Goal: Task Accomplishment & Management: Use online tool/utility

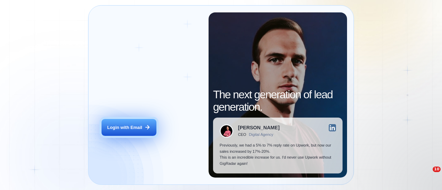
click at [120, 128] on div "Login with Email" at bounding box center [125, 128] width 35 height 6
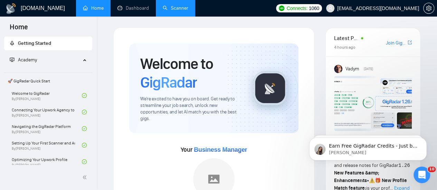
click at [171, 5] on link "Scanner" at bounding box center [176, 8] width 26 height 6
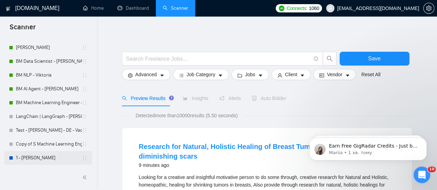
click at [34, 159] on link "1 - Anastasia" at bounding box center [49, 158] width 66 height 14
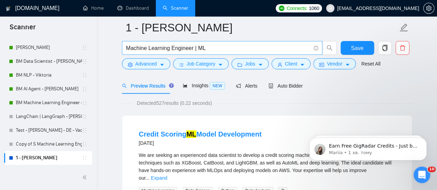
scroll to position [35, 0]
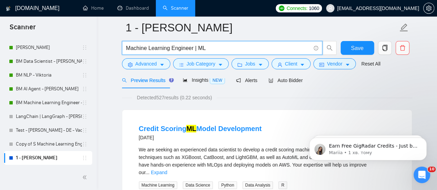
drag, startPoint x: 191, startPoint y: 51, endPoint x: 118, endPoint y: 47, distance: 72.7
type input "Core ML | ML"
click at [187, 77] on div at bounding box center [267, 76] width 290 height 6
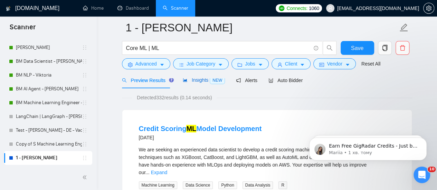
click at [187, 79] on span "Insights NEW" at bounding box center [204, 80] width 42 height 6
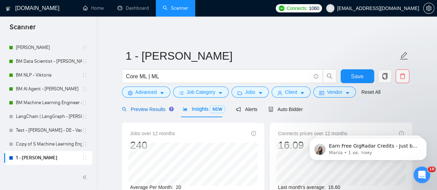
click at [142, 108] on span "Preview Results" at bounding box center [147, 110] width 50 height 6
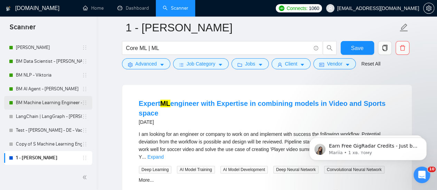
scroll to position [1406, 0]
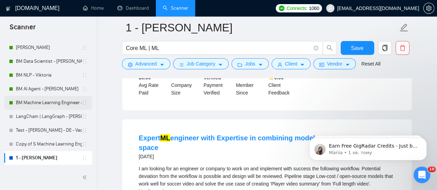
click at [55, 103] on link "BM Machine Learning Engineer - Bohdan" at bounding box center [49, 103] width 66 height 14
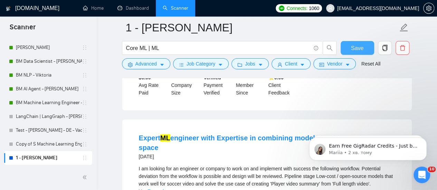
click at [357, 49] on span "Save" at bounding box center [357, 48] width 12 height 9
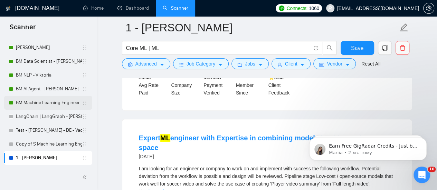
click at [42, 103] on link "BM Machine Learning Engineer - Bohdan" at bounding box center [49, 103] width 66 height 14
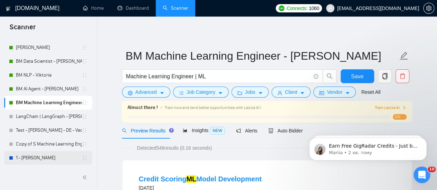
click at [34, 156] on link "1 - Anastasia" at bounding box center [49, 158] width 66 height 14
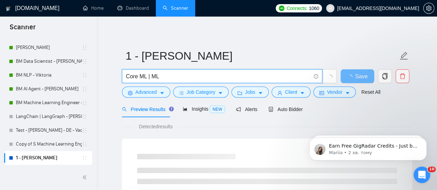
click at [127, 76] on input "Core ML | ML" at bounding box center [218, 76] width 185 height 9
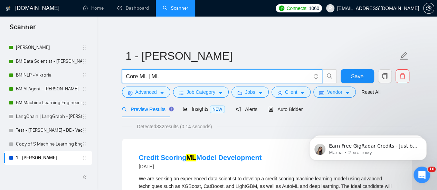
drag, startPoint x: 146, startPoint y: 76, endPoint x: 121, endPoint y: 77, distance: 24.9
click at [121, 77] on div "Core ML | ML" at bounding box center [230, 77] width 218 height 17
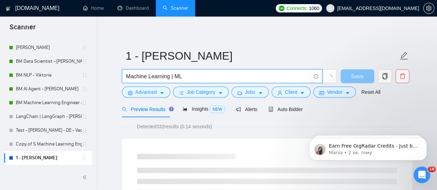
type input "Machine Learning | ML"
click at [350, 78] on button "Save" at bounding box center [358, 76] width 34 height 14
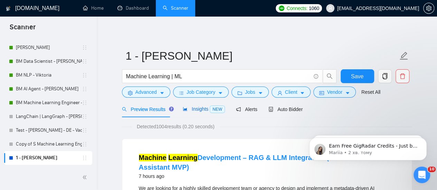
click at [197, 110] on span "Insights NEW" at bounding box center [204, 109] width 42 height 6
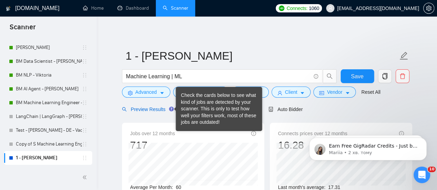
click at [151, 108] on span "Preview Results" at bounding box center [147, 110] width 50 height 6
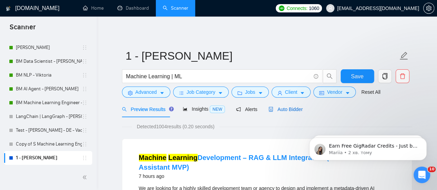
click at [276, 109] on span "Auto Bidder" at bounding box center [286, 110] width 34 height 6
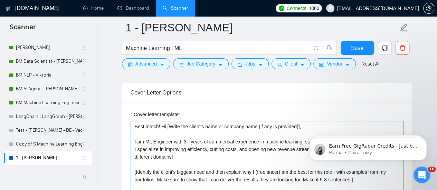
scroll to position [830, 0]
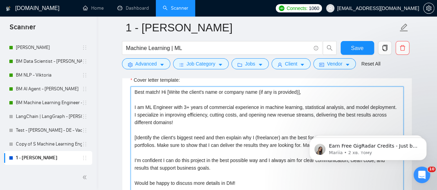
click at [178, 131] on textarea "Best match! Hi [Write the client's name or company name (if any is provided)], …" at bounding box center [267, 165] width 273 height 156
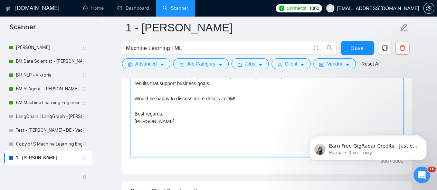
scroll to position [899, 0]
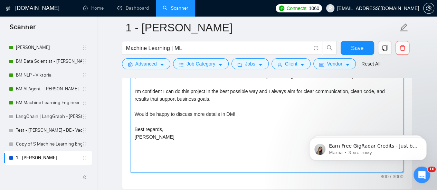
click at [188, 108] on textarea "Best match! Hi [Write the client's name or company name (if any is provided)], …" at bounding box center [267, 96] width 273 height 156
drag, startPoint x: 218, startPoint y: 113, endPoint x: 225, endPoint y: 111, distance: 7.3
click at [219, 113] on textarea "Best match! Hi [Write the client's name or company name (if any is provided)], …" at bounding box center [267, 96] width 273 height 156
click at [233, 111] on textarea "Best match! Hi [Write the client's name or company name (if any is provided)], …" at bounding box center [267, 96] width 273 height 156
click at [207, 103] on textarea "Best match! Hi [Write the client's name or company name (if any is provided)], …" at bounding box center [267, 96] width 273 height 156
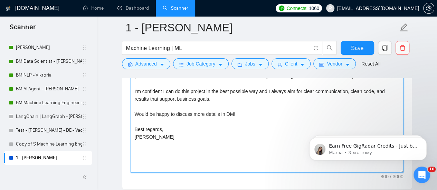
drag, startPoint x: 233, startPoint y: 112, endPoint x: 220, endPoint y: 110, distance: 13.2
click at [220, 110] on textarea "Best match! Hi [Write the client's name or company name (if any is provided)], …" at bounding box center [267, 96] width 273 height 156
drag, startPoint x: 192, startPoint y: 112, endPoint x: 136, endPoint y: 109, distance: 55.7
click at [136, 109] on textarea "Best match! Hi [Write the client's name or company name (if any is provided)], …" at bounding box center [267, 96] width 273 height 156
click at [222, 114] on textarea "Best match! Hi [Write the client's name or company name (if any is provided)], …" at bounding box center [267, 96] width 273 height 156
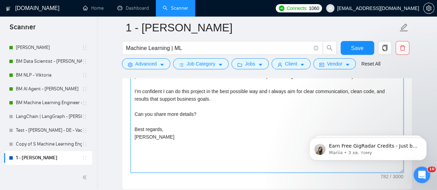
click at [209, 123] on textarea "Best match! Hi [Write the client's name or company name (if any is provided)], …" at bounding box center [267, 96] width 273 height 156
drag, startPoint x: 196, startPoint y: 114, endPoint x: 131, endPoint y: 108, distance: 65.3
click at [131, 108] on textarea "Best match! Hi [Write the client's name or company name (if any is provided)], …" at bounding box center [267, 96] width 273 height 156
type textarea "Best match! Hi [Write the client's name or company name (if any is provided)], …"
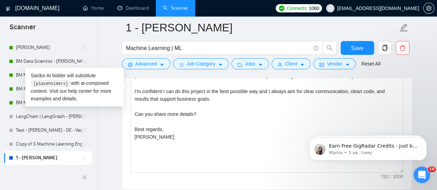
drag, startPoint x: 109, startPoint y: 130, endPoint x: 115, endPoint y: 128, distance: 6.8
click at [109, 130] on main "1 - Anastasia Machine Learning | ML Save Advanced Job Category Jobs Client Vend…" at bounding box center [267, 99] width 318 height 1940
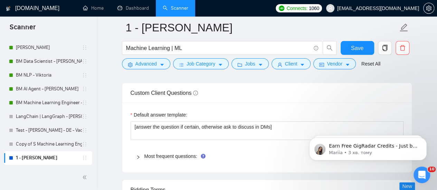
scroll to position [1002, 0]
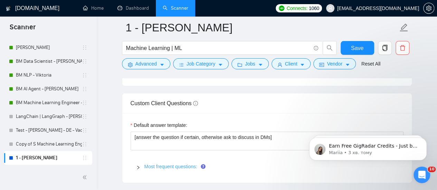
click at [160, 165] on link "Most frequent questions:" at bounding box center [170, 167] width 53 height 6
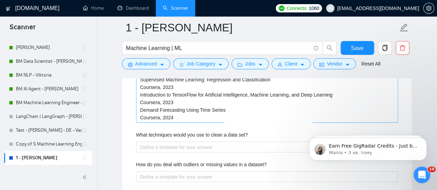
scroll to position [1244, 0]
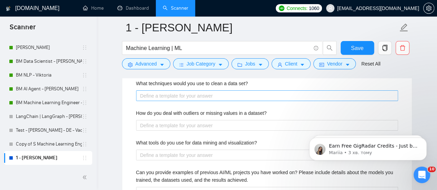
drag, startPoint x: 186, startPoint y: 83, endPoint x: 180, endPoint y: 92, distance: 11.0
click at [186, 83] on label "What techniques would you use to clean a data set?" at bounding box center [192, 84] width 112 height 8
click at [186, 91] on set\? "What techniques would you use to clean a data set?" at bounding box center [267, 96] width 262 height 11
click at [178, 97] on set\? "What techniques would you use to clean a data set?" at bounding box center [267, 96] width 262 height 11
paste set\? "I use different techniques to clean the dataset and there are main of them: 1. …"
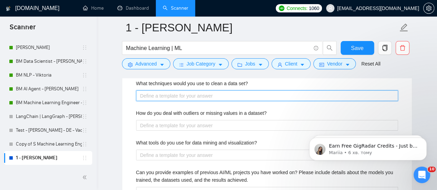
type set\? "I use different techniques to clean the dataset and there are main of them: 1. …"
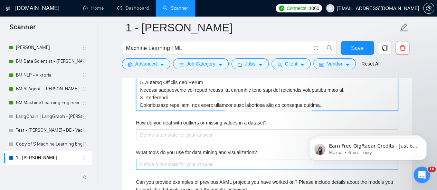
scroll to position [1508, 0]
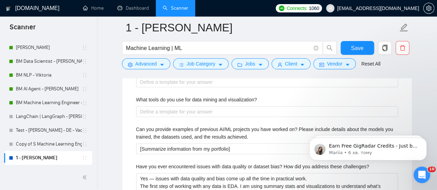
type set\? "I use different techniques to clean the dataset and there are main of them: 1. …"
click at [132, 108] on div "Describe your recent experience with similar projects [Choose the best related …" at bounding box center [267, 180] width 273 height 1023
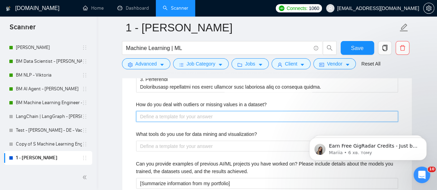
drag, startPoint x: 165, startPoint y: 113, endPoint x: 153, endPoint y: 71, distance: 43.8
click at [165, 113] on dataset\? "How do you deal with outliers or missing values in a dataset?" at bounding box center [267, 116] width 262 height 11
click at [171, 112] on dataset\? "How do you deal with outliers or missing values in a dataset?" at bounding box center [267, 116] width 262 height 11
paste dataset\? "I have a baseline pipeline to handle missing values and outliers, but final dec…"
type dataset\? "I have a baseline pipeline to handle missing values and outliers, but final dec…"
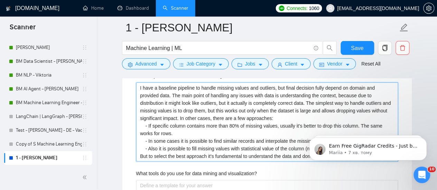
scroll to position [1543, 0]
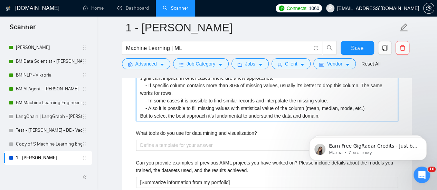
type dataset\? "I have a baseline pipeline to handle missing values and outliers, but final dec…"
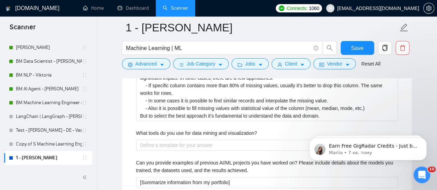
click at [147, 125] on div "Describe your recent experience with similar projects [Choose the best related …" at bounding box center [267, 180] width 273 height 1091
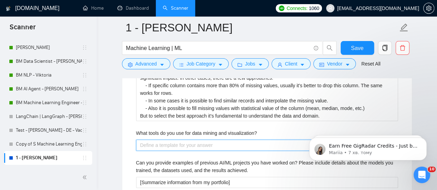
click at [176, 146] on visualization\? "What tools do you use for data mining and visualization?" at bounding box center [267, 145] width 262 height 11
paste visualization\? "Data Mining / Analysis Libraries pandas: data manipulation and cleaning. numpy:…"
type visualization\? "Data Mining / Analysis Libraries pandas: data manipulation and cleaning. numpy:…"
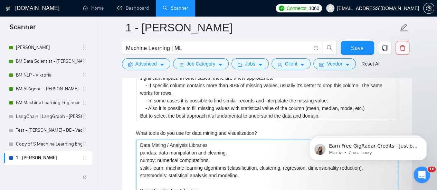
scroll to position [1566, 0]
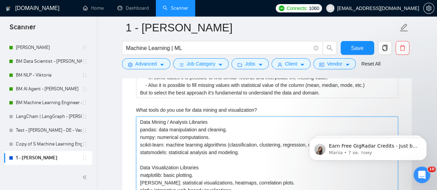
click at [209, 120] on visualization\? "Data Mining / Analysis Libraries pandas: data manipulation and cleaning. numpy:…" at bounding box center [267, 156] width 262 height 79
click at [140, 118] on visualization\? "Data Mining / Analysis Libraries pandas: data manipulation and cleaning. numpy:…" at bounding box center [267, 156] width 262 height 79
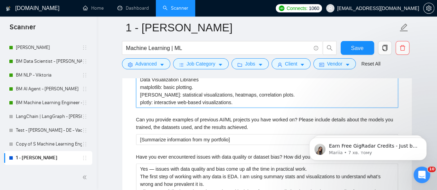
scroll to position [1670, 0]
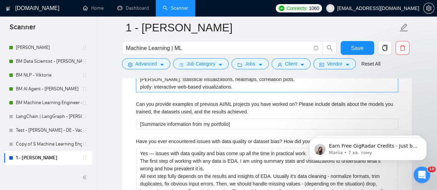
type visualization\? "Data Mining / Analysis Libraries pandas: data manipulation and cleaning. numpy:…"
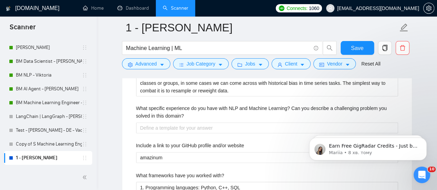
scroll to position [1808, 0]
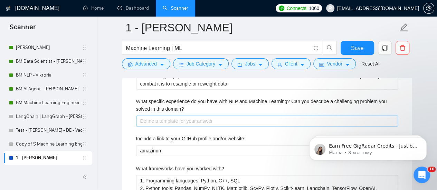
click at [196, 116] on domain\? "What specific experience do you have with NLP and Machine Learning? Can you des…" at bounding box center [267, 121] width 262 height 11
paste domain\? "My experience with NLP and Machine Learning includes: - Working with transforme…"
type domain\? "My experience with NLP and Machine Learning includes: - Working with transforme…"
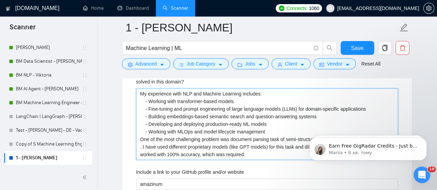
scroll to position [1877, 0]
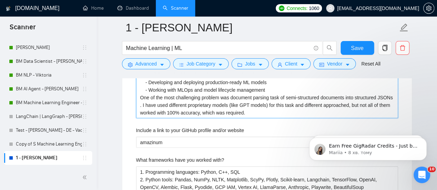
drag, startPoint x: 140, startPoint y: 103, endPoint x: 139, endPoint y: 100, distance: 3.9
click at [139, 103] on domain\? "My experience with NLP and Machine Learning includes: - Working with transforme…" at bounding box center [267, 83] width 262 height 72
type domain\? "My experience with NLP and Machine Learning includes: - Working with transforme…"
drag, startPoint x: 401, startPoint y: 90, endPoint x: 379, endPoint y: 89, distance: 21.8
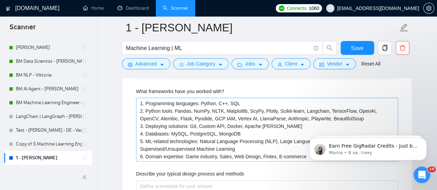
scroll to position [1946, 0]
click at [177, 116] on with\? "1. Programming languages: Python, С++, SQL 2. Python tools: Pandas, NumPy, NLTK…" at bounding box center [267, 129] width 262 height 64
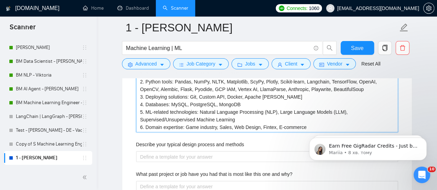
scroll to position [2015, 0]
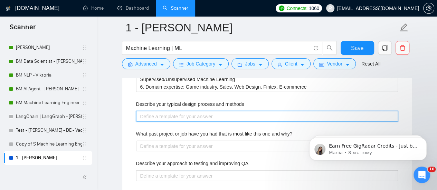
click at [174, 111] on methods "Describe your typical design process and methods" at bounding box center [267, 116] width 262 height 11
paste methods "1. Understand the Problem I start by clearly defining the problem and the goals…"
type methods "1. Understand the Problem I start by clearly defining the problem and the goals…"
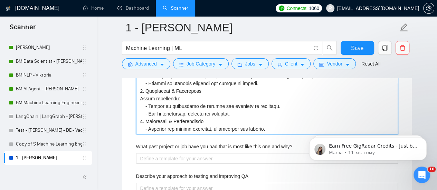
scroll to position [2349, 0]
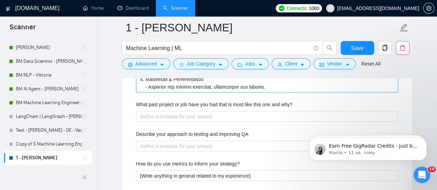
type methods "1. Understand the Problem I start by clearly defining the problem and the goals…"
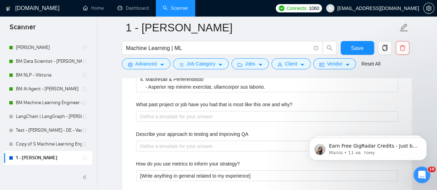
click at [255, 101] on label "What past project or job have you had that is most like this one and why?" at bounding box center [214, 105] width 157 height 8
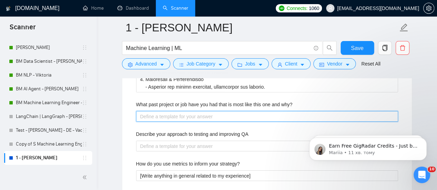
click at [255, 111] on why\? "What past project or job have you had that is most like this one and why?" at bounding box center [267, 116] width 262 height 11
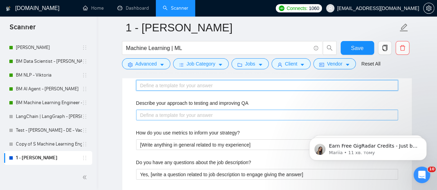
scroll to position [2418, 0]
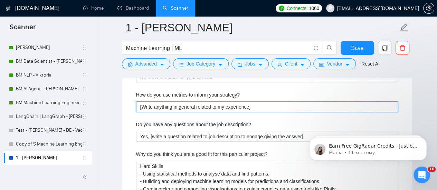
click at [196, 105] on strategy\? "[Write anything in general related to my experience]" at bounding box center [267, 107] width 262 height 11
drag, startPoint x: 254, startPoint y: 104, endPoint x: 63, endPoint y: 109, distance: 190.9
paste strategy\? "I am using metrics for few key moments of model development process: 1. Use Met…"
type strategy\? "I am using metrics for few key moments of model development process: 1. Use Met…"
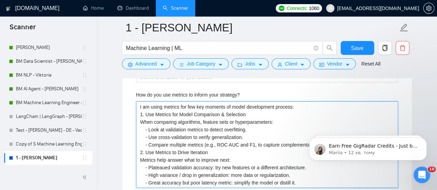
type strategy\? "I am using metrics for few key moments of model development process: 1. Use Met…"
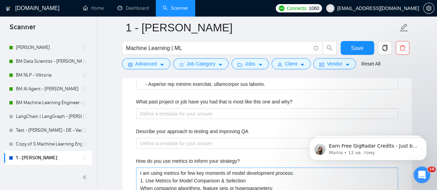
scroll to position [2349, 0]
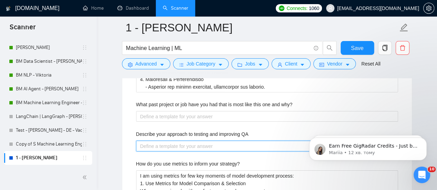
click at [188, 148] on QA "Describe your approach to testing and improving QA" at bounding box center [267, 146] width 262 height 11
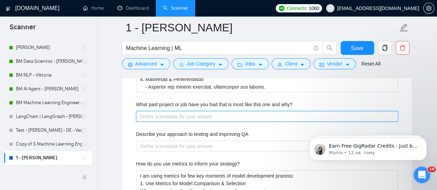
drag, startPoint x: 190, startPoint y: 111, endPoint x: 183, endPoint y: 116, distance: 8.4
click at [190, 111] on why\? "What past project or job have you had that is most like this one and why?" at bounding box center [267, 116] width 262 height 11
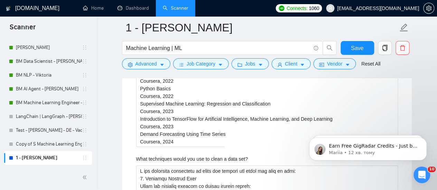
scroll to position [1104, 0]
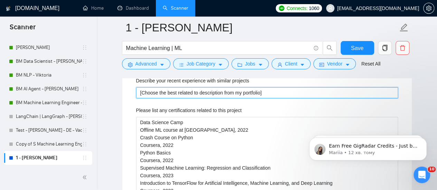
drag, startPoint x: 266, startPoint y: 90, endPoint x: 121, endPoint y: 98, distance: 145.1
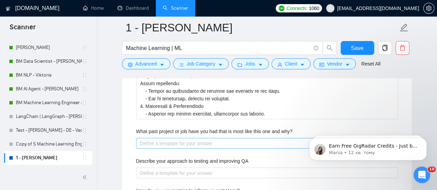
scroll to position [2314, 0]
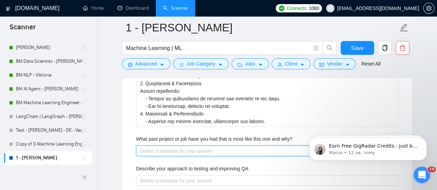
click at [170, 146] on why\? "What past project or job have you had that is most like this one and why?" at bounding box center [267, 151] width 262 height 11
paste why\? "[Choose the best related to description from my portfolio]"
type why\? "[Choose the best related to description from my portfolio]"
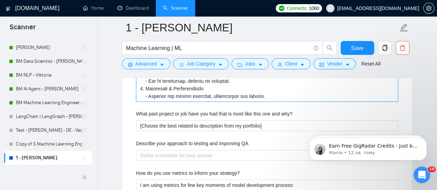
scroll to position [2349, 0]
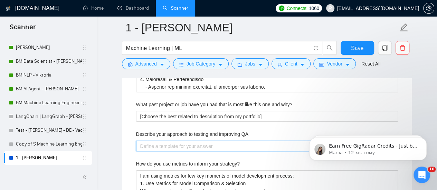
drag, startPoint x: 200, startPoint y: 145, endPoint x: 201, endPoint y: 141, distance: 4.2
click at [200, 144] on QA "Describe your approach to testing and improving QA" at bounding box center [267, 146] width 262 height 11
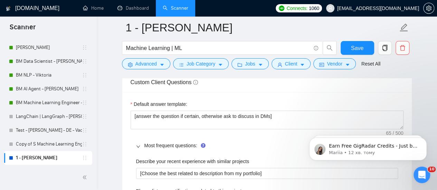
scroll to position [1035, 0]
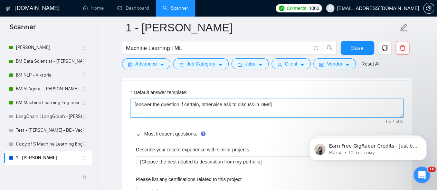
drag, startPoint x: 284, startPoint y: 101, endPoint x: 113, endPoint y: 113, distance: 171.9
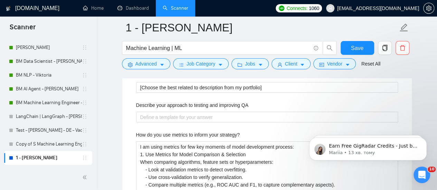
scroll to position [2349, 0]
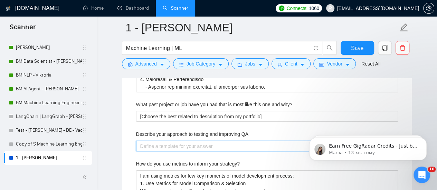
click at [165, 141] on QA "Describe your approach to testing and improving QA" at bounding box center [267, 146] width 262 height 11
paste QA "[answer the question if certain, otherwise ask to discuss in DMs]"
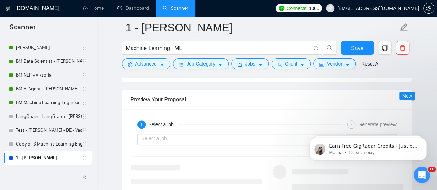
scroll to position [3006, 0]
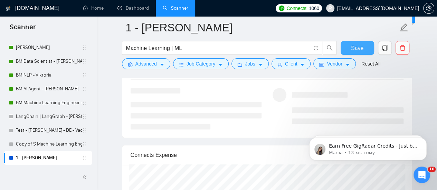
type QA "[answer the question if certain, otherwise ask to discuss in DMs]"
click at [365, 47] on button "Save" at bounding box center [358, 48] width 34 height 14
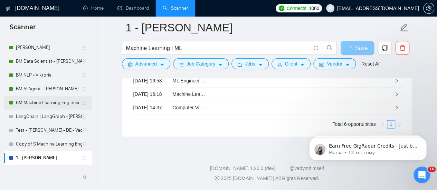
scroll to position [1869, 0]
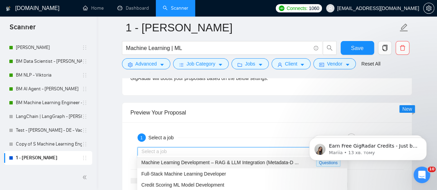
click at [182, 150] on input "search" at bounding box center [239, 153] width 195 height 10
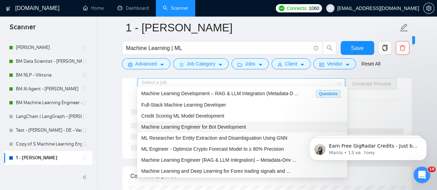
scroll to position [1385, 0]
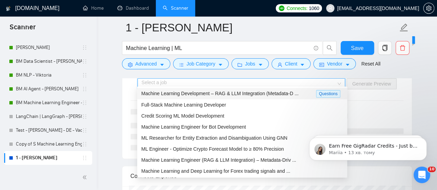
click at [197, 95] on span "Machine Learning Development – RAG & LLM Integration (Metadata-D ..." at bounding box center [219, 94] width 157 height 6
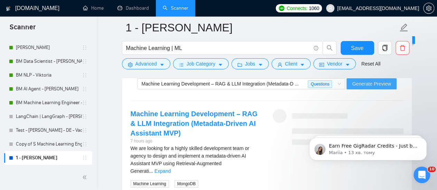
click at [363, 84] on button "Generate Preview" at bounding box center [372, 83] width 50 height 11
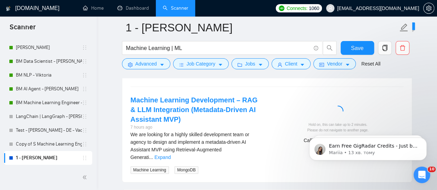
scroll to position [1419, 0]
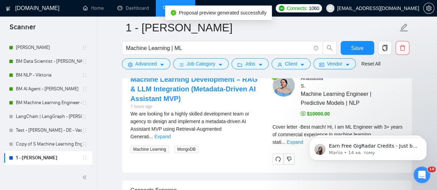
click at [171, 134] on link "Expand" at bounding box center [163, 137] width 16 height 6
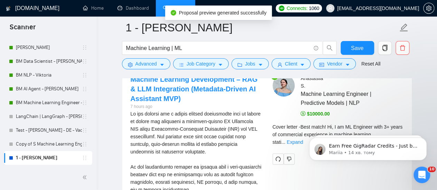
scroll to position [1454, 0]
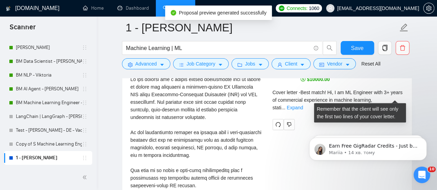
click at [303, 105] on link "Expand" at bounding box center [295, 108] width 16 height 6
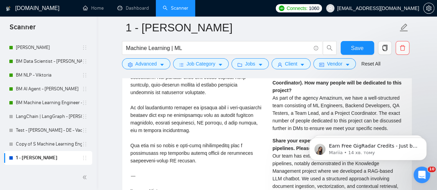
scroll to position [1489, 0]
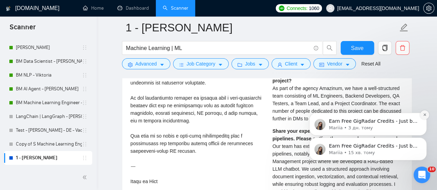
click at [425, 115] on icon "Dismiss notification" at bounding box center [424, 115] width 2 height 2
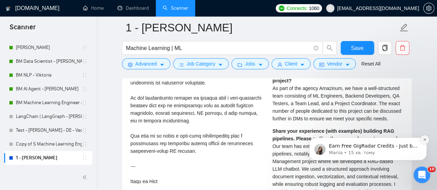
click at [426, 140] on icon "Dismiss notification" at bounding box center [425, 140] width 4 height 4
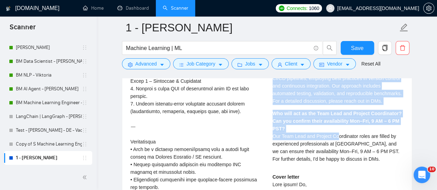
scroll to position [1696, 0]
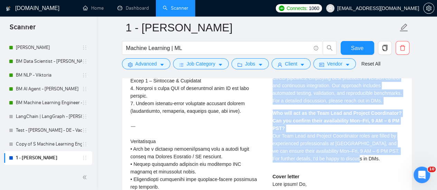
drag, startPoint x: 272, startPoint y: 125, endPoint x: 369, endPoint y: 155, distance: 101.2
click at [375, 157] on div "Anastasiia S . Machine Learning Engineer | Predictive Models | NLP $10000.00 Pl…" at bounding box center [338, 109] width 142 height 622
copy div "Share your experience (with examples) building RAG pipelines. Please outline th…"
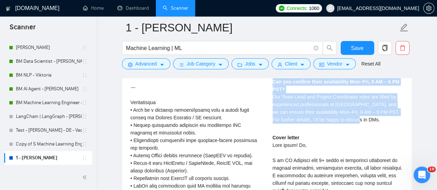
scroll to position [1765, 0]
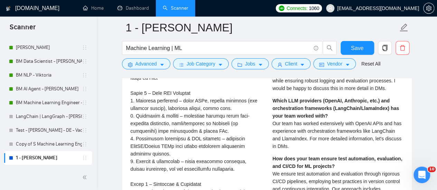
scroll to position [1419, 0]
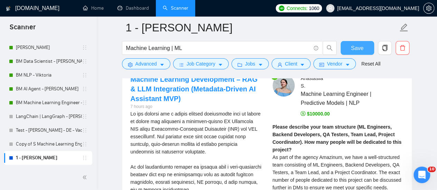
click at [354, 48] on span "Save" at bounding box center [357, 48] width 12 height 9
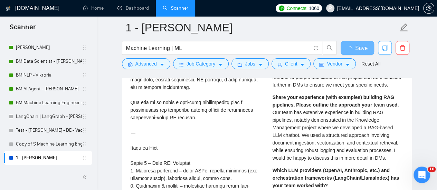
click at [381, 47] on span "copy" at bounding box center [385, 48] width 13 height 6
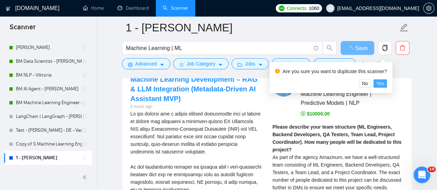
click at [382, 82] on span "Yes" at bounding box center [380, 84] width 8 height 8
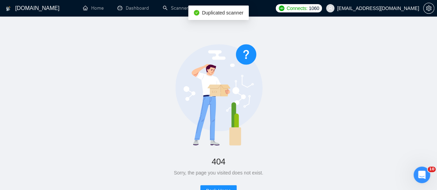
scroll to position [35, 0]
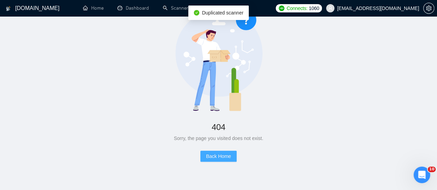
click at [214, 159] on span "Back Home" at bounding box center [218, 157] width 25 height 8
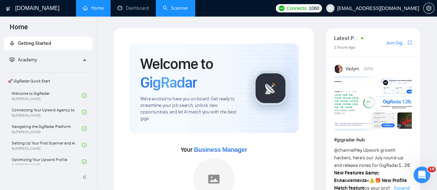
click at [188, 5] on link "Scanner" at bounding box center [176, 8] width 26 height 6
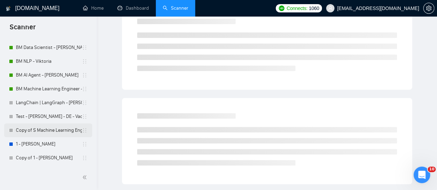
scroll to position [138, 0]
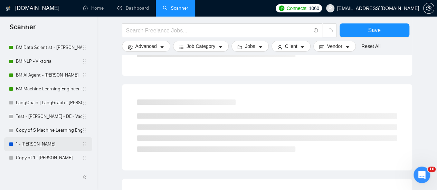
click at [47, 148] on link "1 - Anastasia" at bounding box center [49, 145] width 66 height 14
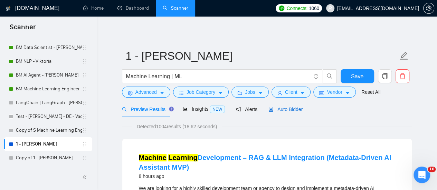
drag, startPoint x: 283, startPoint y: 106, endPoint x: 275, endPoint y: 112, distance: 10.0
click at [284, 107] on span "Auto Bidder" at bounding box center [286, 110] width 34 height 6
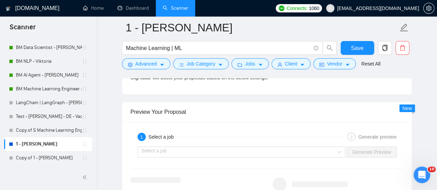
scroll to position [1348, 0]
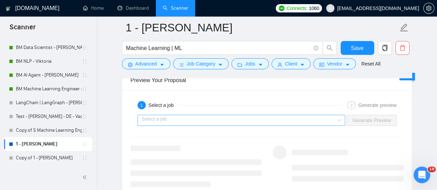
click at [180, 119] on input "search" at bounding box center [239, 120] width 195 height 10
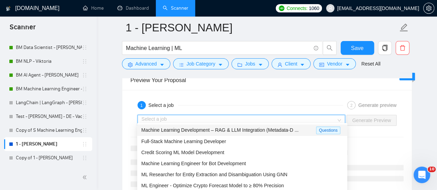
drag, startPoint x: 197, startPoint y: 100, endPoint x: 179, endPoint y: 106, distance: 19.1
click at [196, 101] on div "1 Select a job" at bounding box center [241, 105] width 206 height 8
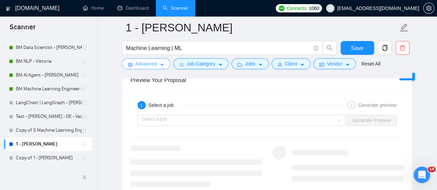
click at [157, 65] on button "Advanced" at bounding box center [146, 63] width 48 height 11
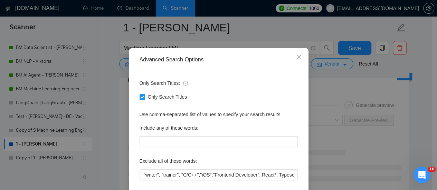
scroll to position [0, 0]
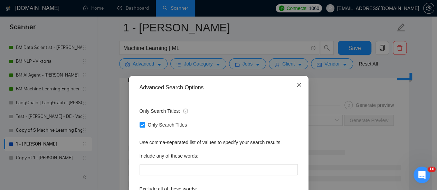
click at [300, 80] on span "Close" at bounding box center [299, 85] width 19 height 19
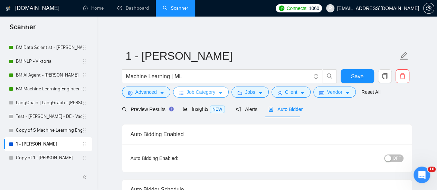
click at [193, 91] on span "Job Category" at bounding box center [201, 92] width 29 height 8
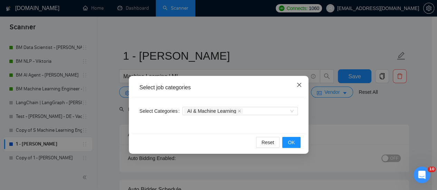
click at [300, 82] on span "Close" at bounding box center [299, 85] width 19 height 19
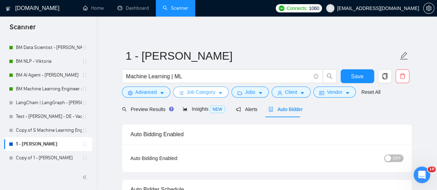
click at [207, 96] on span "Job Category" at bounding box center [201, 92] width 29 height 8
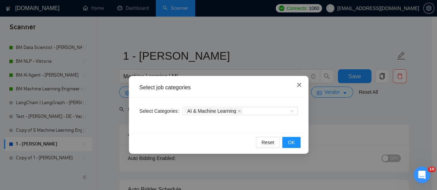
drag, startPoint x: 299, startPoint y: 82, endPoint x: 282, endPoint y: 80, distance: 17.1
click at [299, 82] on span "Close" at bounding box center [299, 85] width 19 height 19
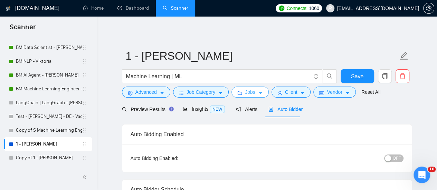
click at [251, 90] on span "Jobs" at bounding box center [250, 92] width 10 height 8
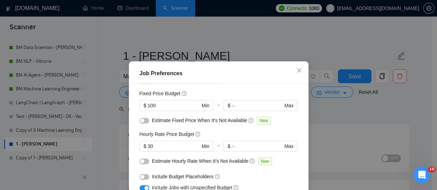
scroll to position [35, 0]
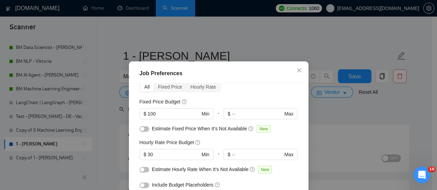
click at [165, 148] on div "Hourly Rate Price Budget $ 30 Min - $ Max" at bounding box center [219, 152] width 158 height 27
click at [162, 154] on input "30" at bounding box center [174, 155] width 52 height 8
type input "3"
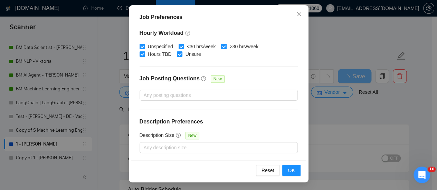
scroll to position [57, 0]
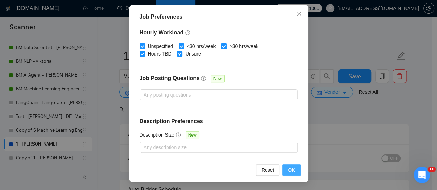
type input "20"
click at [293, 171] on button "OK" at bounding box center [291, 170] width 18 height 11
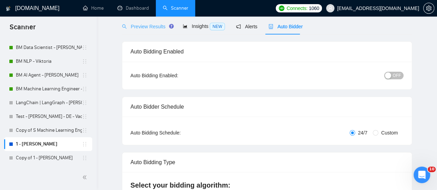
scroll to position [0, 0]
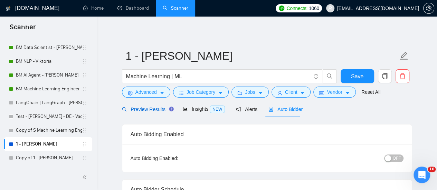
click at [158, 107] on span "Preview Results" at bounding box center [147, 110] width 50 height 6
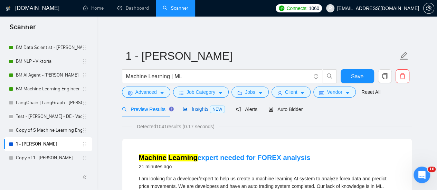
click at [215, 109] on span "NEW" at bounding box center [217, 110] width 15 height 8
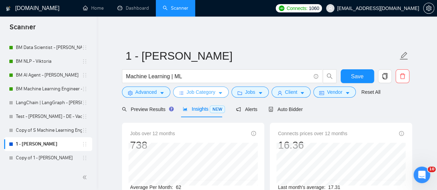
click at [195, 96] on button "Job Category" at bounding box center [201, 92] width 56 height 11
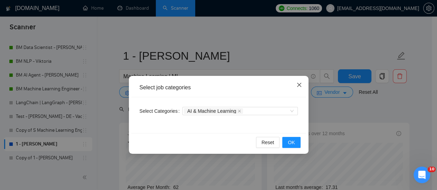
click at [303, 82] on span "Close" at bounding box center [299, 85] width 19 height 19
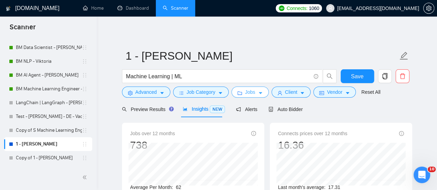
click at [245, 93] on span "Jobs" at bounding box center [250, 92] width 10 height 8
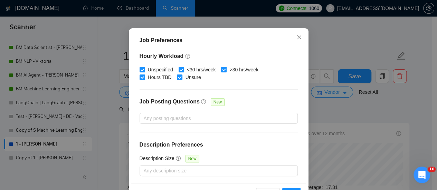
scroll to position [57, 0]
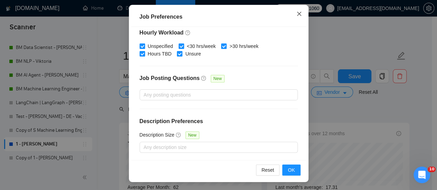
click at [300, 13] on span "Close" at bounding box center [299, 14] width 19 height 19
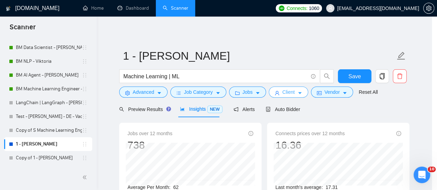
scroll to position [37, 0]
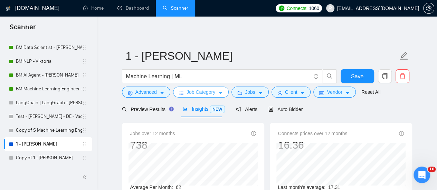
click at [220, 92] on icon "caret-down" at bounding box center [220, 93] width 5 height 5
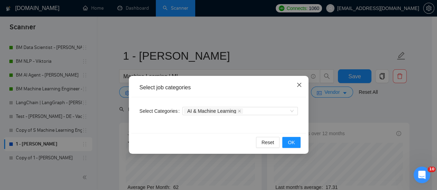
click at [296, 84] on span "Close" at bounding box center [299, 85] width 19 height 19
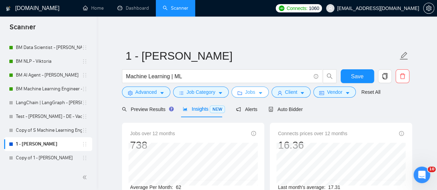
click at [254, 92] on button "Jobs" at bounding box center [250, 92] width 37 height 11
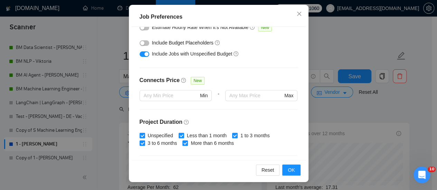
scroll to position [118, 0]
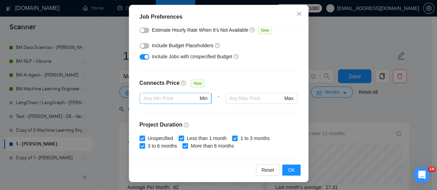
click at [179, 97] on input "text" at bounding box center [171, 99] width 55 height 8
click at [216, 68] on div "Budget Project Type All Fixed Price Hourly Rate Fixed Price Budget $ 100 Min - …" at bounding box center [218, 93] width 175 height 133
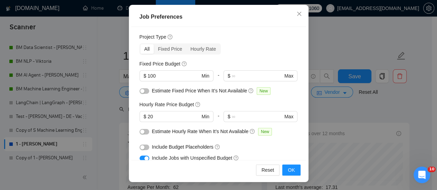
scroll to position [14, 0]
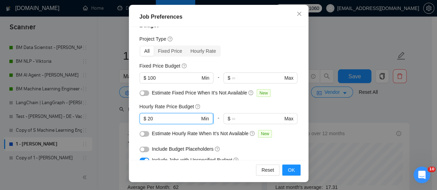
click at [180, 116] on input "20" at bounding box center [174, 119] width 52 height 8
drag, startPoint x: 166, startPoint y: 121, endPoint x: 122, endPoint y: 130, distance: 45.0
click at [122, 130] on div "Job Preferences Budget Project Type All Fixed Price Hourly Rate Fixed Price Bud…" at bounding box center [218, 95] width 437 height 190
click at [214, 127] on div "-" at bounding box center [219, 121] width 10 height 17
click at [177, 115] on input "20" at bounding box center [174, 119] width 52 height 8
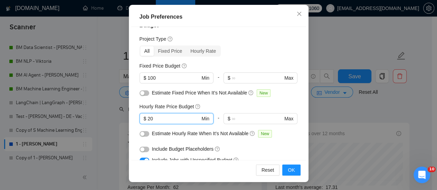
drag, startPoint x: 240, startPoint y: 160, endPoint x: 259, endPoint y: 155, distance: 19.5
drag, startPoint x: 259, startPoint y: 155, endPoint x: 292, endPoint y: 169, distance: 36.7
click at [292, 169] on button "OK" at bounding box center [291, 170] width 18 height 11
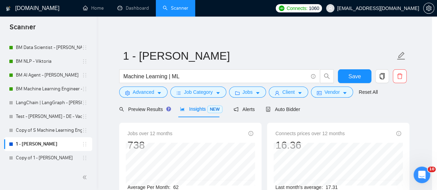
scroll to position [37, 0]
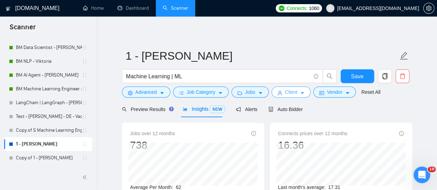
click at [300, 94] on icon "caret-down" at bounding box center [302, 93] width 5 height 5
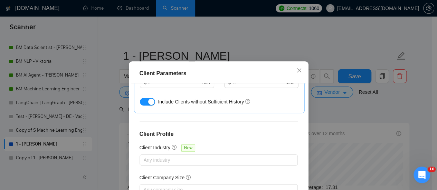
scroll to position [306, 0]
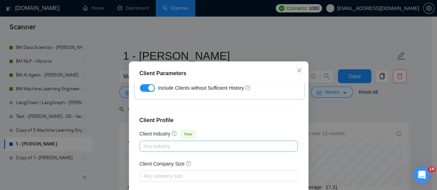
click at [156, 142] on div at bounding box center [215, 146] width 148 height 8
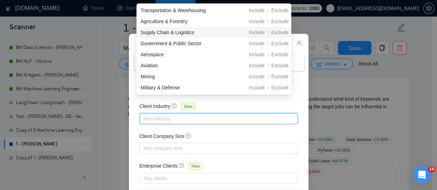
scroll to position [0, 0]
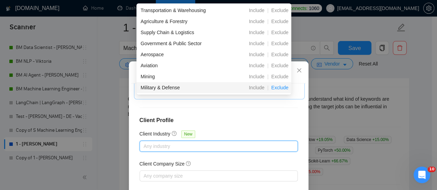
click at [281, 89] on span "Exclude" at bounding box center [280, 88] width 23 height 6
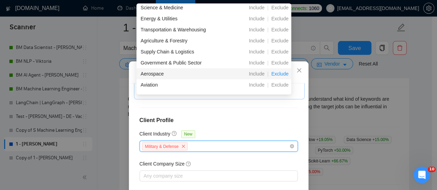
click at [282, 76] on span "Exclude" at bounding box center [280, 74] width 23 height 6
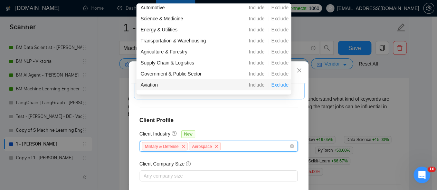
click at [280, 85] on span "Exclude" at bounding box center [280, 85] width 23 height 6
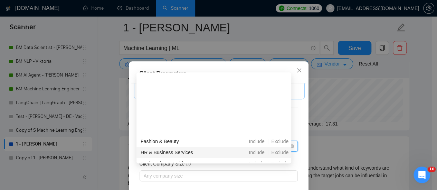
scroll to position [207, 0]
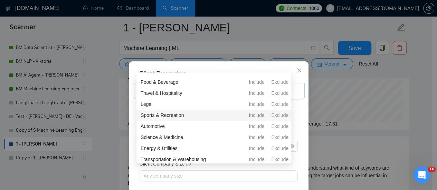
click at [295, 120] on div "Client Location Include Client Countries Select Exclude Client Countries India …" at bounding box center [218, 150] width 175 height 133
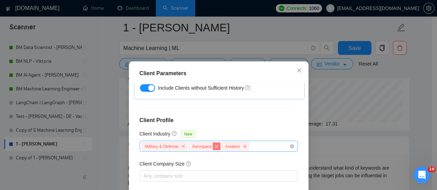
click at [215, 144] on icon "close" at bounding box center [217, 146] width 4 height 4
click at [209, 144] on icon "close" at bounding box center [211, 146] width 4 height 4
click at [182, 144] on icon "close" at bounding box center [183, 146] width 4 height 4
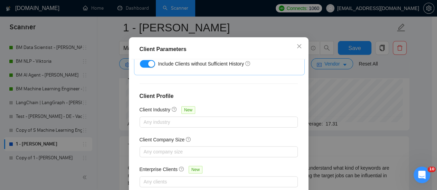
scroll to position [57, 0]
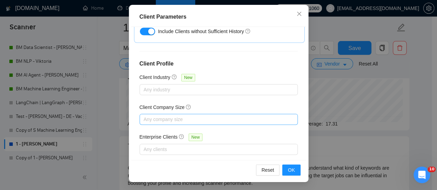
click at [189, 115] on div at bounding box center [215, 119] width 148 height 8
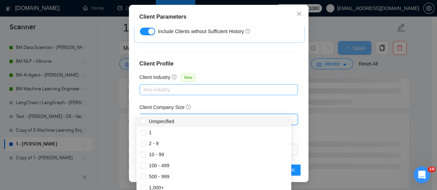
click at [236, 86] on div at bounding box center [215, 90] width 148 height 8
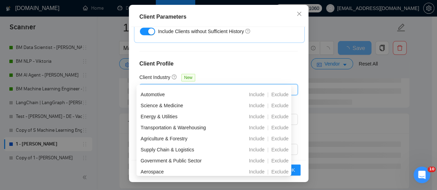
click at [246, 60] on h4 "Client Profile" at bounding box center [219, 64] width 158 height 8
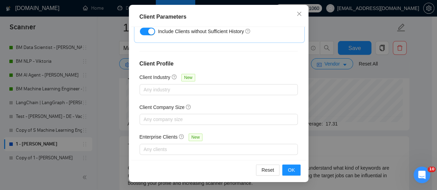
click at [260, 133] on div "Enterprise Clients New" at bounding box center [219, 138] width 158 height 11
click at [258, 146] on div at bounding box center [215, 150] width 148 height 8
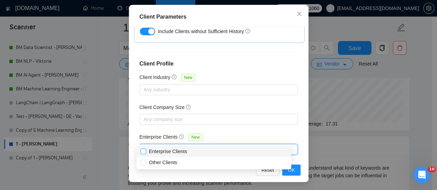
click at [146, 152] on span at bounding box center [144, 152] width 6 height 6
click at [146, 152] on input "Enterprise Clients" at bounding box center [143, 151] width 5 height 5
click at [143, 152] on input "Enterprise Clients" at bounding box center [143, 151] width 5 height 5
checkbox input "true"
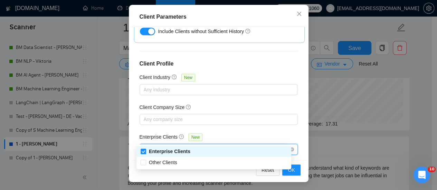
click at [205, 133] on div "Enterprise Clients New" at bounding box center [219, 138] width 158 height 11
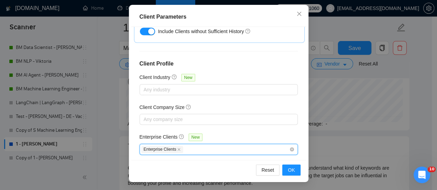
click at [184, 146] on input "Enterprise Clients New" at bounding box center [184, 150] width 1 height 8
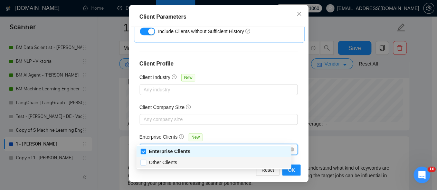
click at [145, 165] on span at bounding box center [144, 163] width 6 height 6
click at [145, 165] on input "Other Clients" at bounding box center [143, 162] width 5 height 5
click at [143, 164] on input "Other Clients" at bounding box center [143, 162] width 5 height 5
checkbox input "true"
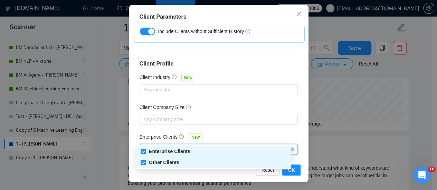
click at [216, 121] on div "Client Location Include Client Countries Select Exclude Client Countries India …" at bounding box center [218, 93] width 175 height 133
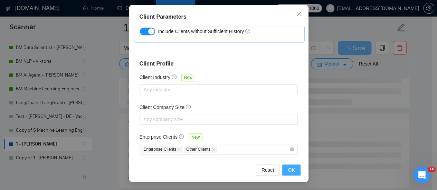
click at [295, 168] on button "OK" at bounding box center [291, 170] width 18 height 11
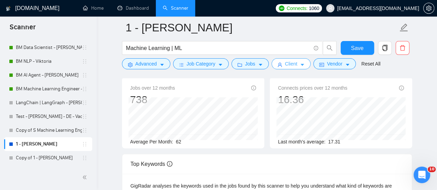
scroll to position [0, 0]
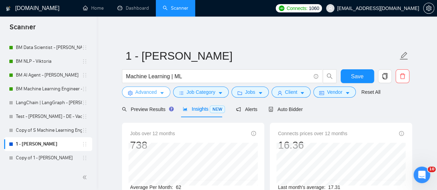
click at [140, 94] on span "Advanced" at bounding box center [146, 92] width 21 height 8
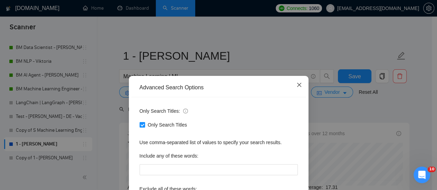
drag, startPoint x: 294, startPoint y: 83, endPoint x: 314, endPoint y: 73, distance: 22.3
click at [294, 82] on span "Close" at bounding box center [299, 85] width 19 height 19
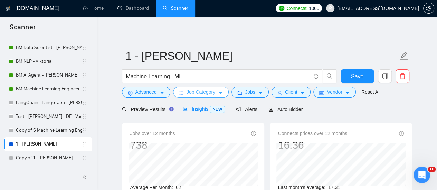
click at [218, 92] on icon "caret-down" at bounding box center [220, 93] width 5 height 5
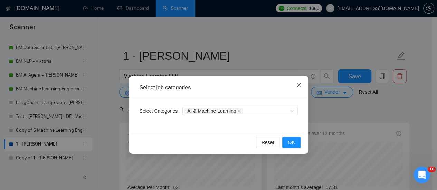
click at [296, 82] on span "Close" at bounding box center [299, 85] width 19 height 19
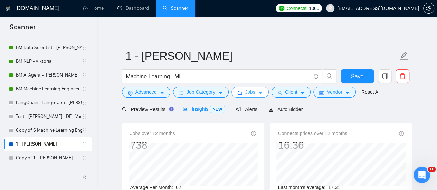
click at [258, 90] on button "Jobs" at bounding box center [250, 92] width 37 height 11
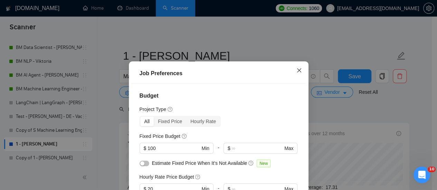
click at [299, 67] on span "Close" at bounding box center [299, 71] width 19 height 19
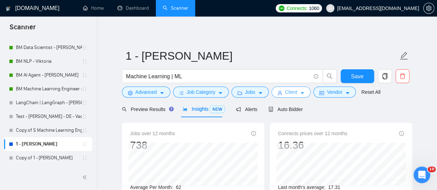
click at [295, 94] on button "Client" at bounding box center [291, 92] width 39 height 11
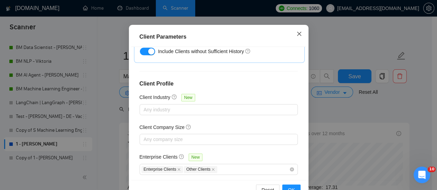
click at [297, 37] on icon "close" at bounding box center [300, 34] width 6 height 6
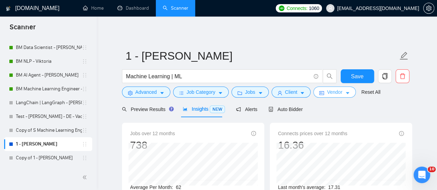
click at [339, 93] on span "Vendor" at bounding box center [334, 92] width 15 height 8
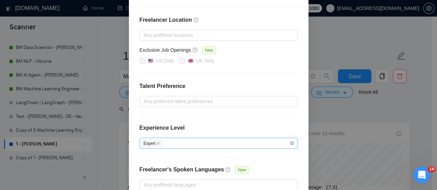
scroll to position [104, 0]
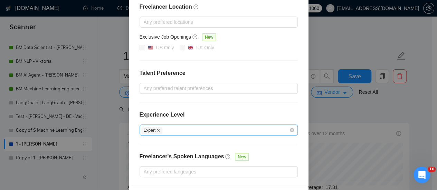
click at [157, 129] on icon "close" at bounding box center [158, 130] width 3 height 3
click at [157, 129] on div at bounding box center [215, 130] width 148 height 8
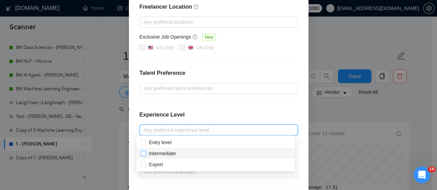
click at [149, 152] on span "Intermediate" at bounding box center [162, 154] width 27 height 6
click at [146, 152] on input "Intermediate" at bounding box center [143, 153] width 5 height 5
checkbox input "true"
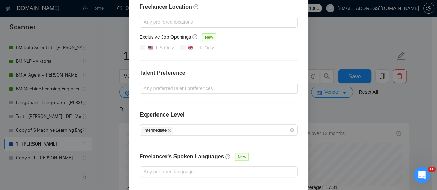
click at [194, 113] on div "Experience Level" at bounding box center [219, 118] width 158 height 14
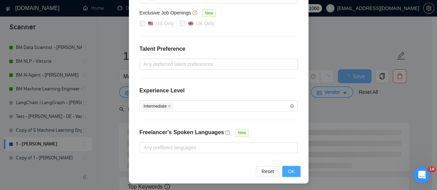
click at [292, 169] on span "OK" at bounding box center [291, 172] width 7 height 8
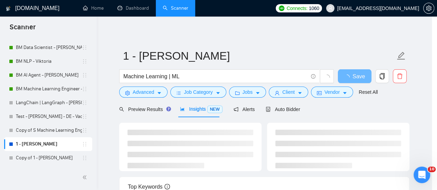
scroll to position [93, 0]
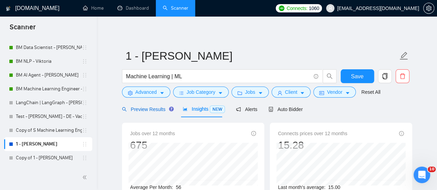
click at [149, 110] on span "Preview Results" at bounding box center [147, 110] width 50 height 6
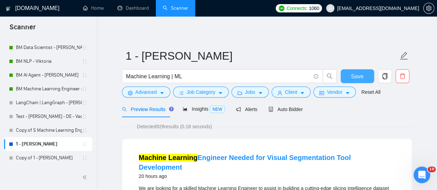
click at [345, 75] on button "Save" at bounding box center [358, 76] width 34 height 14
click at [341, 94] on button "Vendor" at bounding box center [335, 92] width 42 height 11
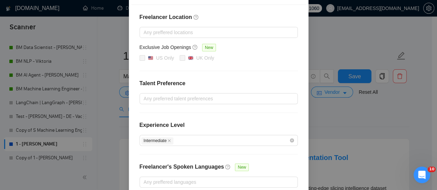
click at [340, 92] on div "Vendor Preferences Freelancer Location Any preffered locations Exclusive Job Op…" at bounding box center [218, 95] width 437 height 190
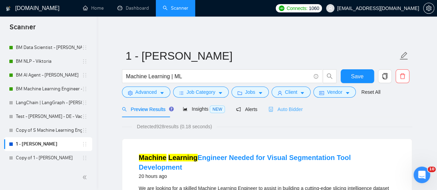
click at [292, 113] on div "Auto Bidder" at bounding box center [286, 109] width 34 height 16
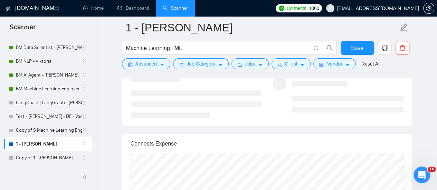
scroll to position [1348, 0]
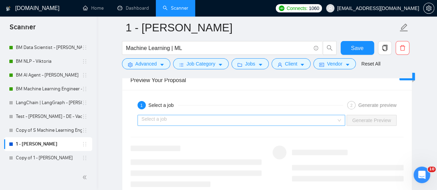
click at [166, 115] on input "search" at bounding box center [239, 120] width 195 height 10
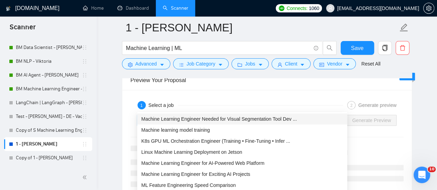
click at [163, 122] on div "Machine Learning Engineer Needed for Visual Segmentation Tool Dev ..." at bounding box center [242, 119] width 202 height 8
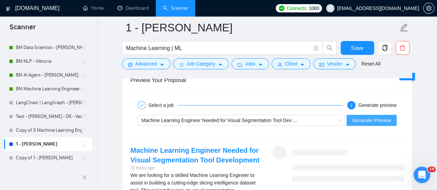
click at [360, 117] on span "Generate Preview" at bounding box center [371, 121] width 39 height 8
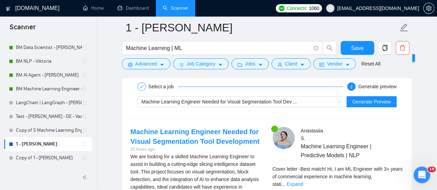
scroll to position [1383, 0]
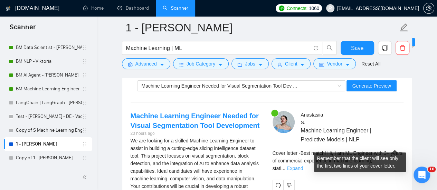
click at [303, 166] on link "Expand" at bounding box center [295, 169] width 16 height 6
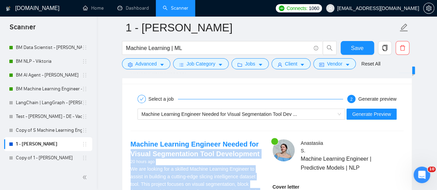
scroll to position [1348, 0]
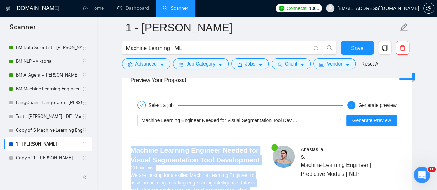
drag, startPoint x: 191, startPoint y: 164, endPoint x: 127, endPoint y: 137, distance: 70.0
copy div "Machine Learning Engineer Needed for Visual Segmentation Tool Development 20 ho…"
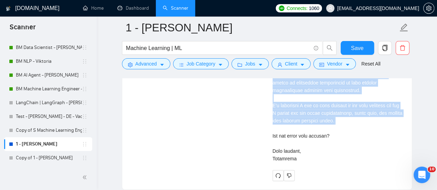
scroll to position [1625, 0]
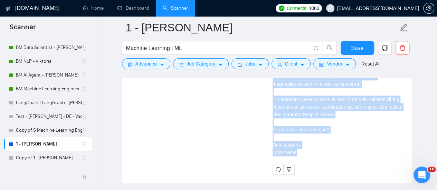
drag, startPoint x: 271, startPoint y: 118, endPoint x: 334, endPoint y: 129, distance: 63.9
click at [336, 136] on div "Anastasiia S . Machine Learning Engineer | Predictive Models | NLP Cover letter" at bounding box center [338, 22] width 142 height 306
copy div "Best match! Hi, I am ML Engineer with 3+ years of commercial experience in mach…"
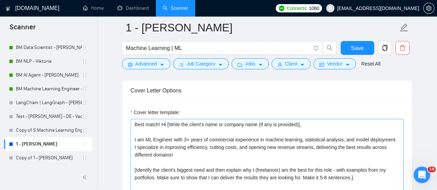
scroll to position [761, 0]
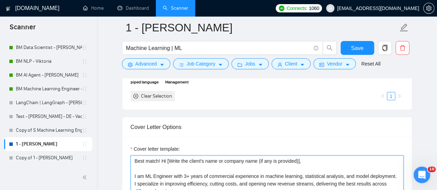
drag, startPoint x: 296, startPoint y: 148, endPoint x: 292, endPoint y: 150, distance: 4.3
type textarea "Best match! Hi [Write the client's name or company name (if any is provided or …"
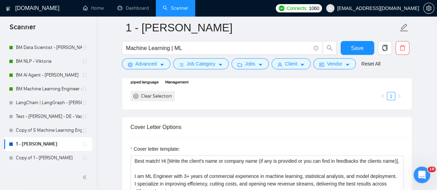
drag, startPoint x: 381, startPoint y: 122, endPoint x: 373, endPoint y: 115, distance: 10.8
click at [381, 122] on div "Cover Letter Options" at bounding box center [267, 128] width 273 height 20
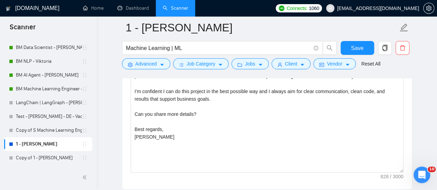
scroll to position [1037, 0]
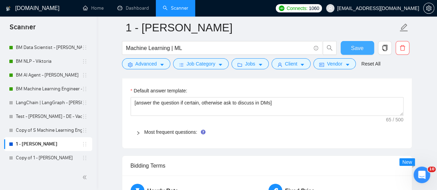
click at [351, 48] on button "Save" at bounding box center [358, 48] width 34 height 14
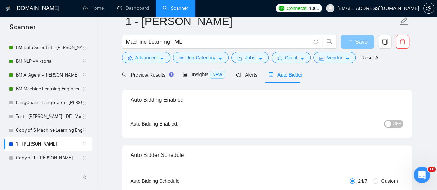
scroll to position [0, 0]
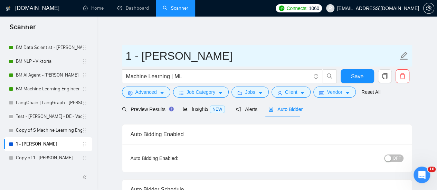
drag, startPoint x: 132, startPoint y: 57, endPoint x: 121, endPoint y: 58, distance: 10.4
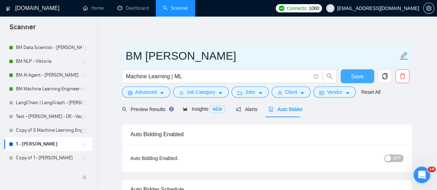
type input "BM ML - Anastasia"
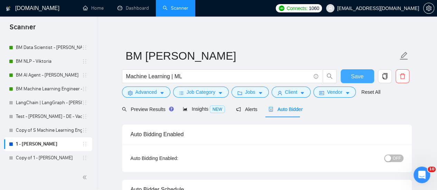
click at [353, 80] on span "Save" at bounding box center [357, 76] width 12 height 9
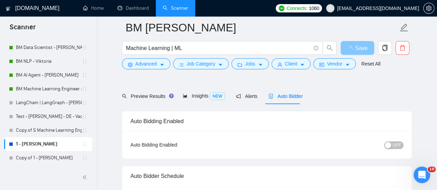
scroll to position [35, 0]
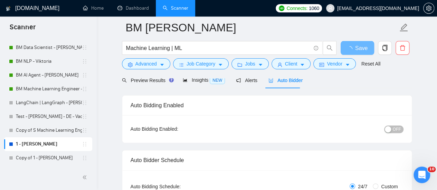
click at [397, 128] on span "OFF" at bounding box center [397, 130] width 8 height 8
click at [346, 47] on button "Save" at bounding box center [358, 48] width 34 height 14
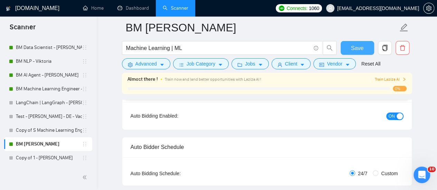
scroll to position [0, 0]
